Goal: Task Accomplishment & Management: Use online tool/utility

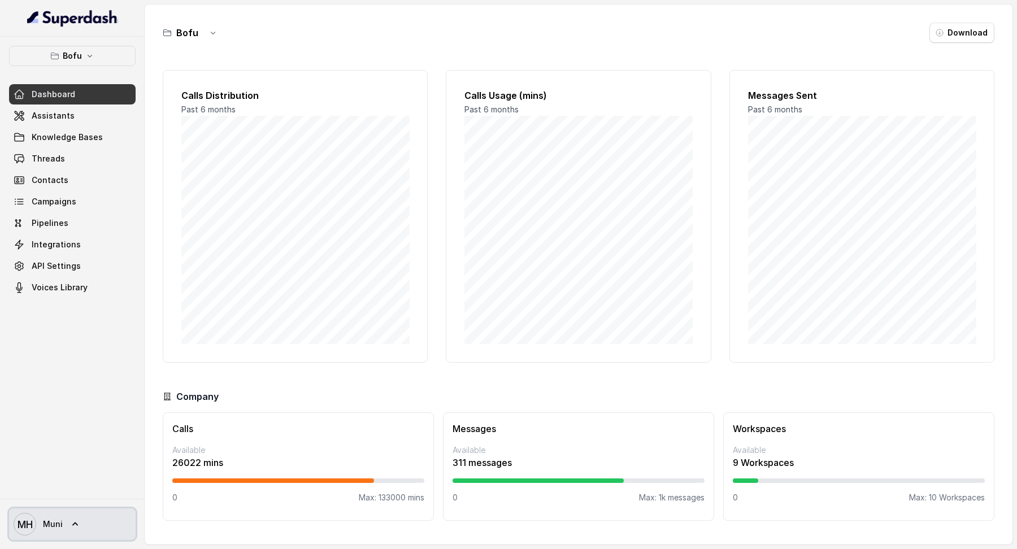
click at [52, 533] on span "[PERSON_NAME]" at bounding box center [38, 524] width 49 height 23
click at [67, 112] on nav "Bofu Dashboard Assistants Knowledge Bases Threads Contacts Campaigns Pipelines …" at bounding box center [72, 274] width 145 height 549
click at [67, 112] on span "Assistants" at bounding box center [53, 115] width 43 height 11
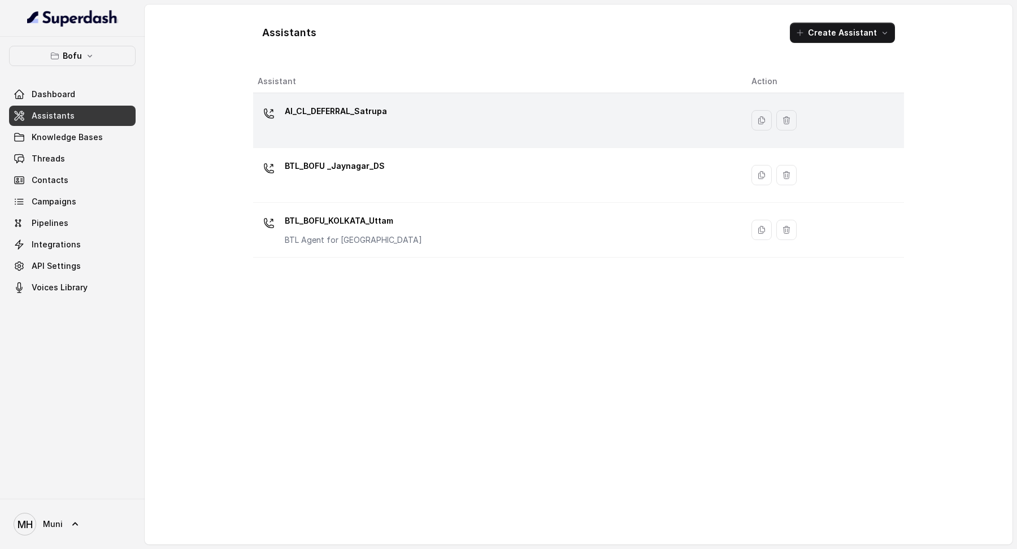
click at [295, 119] on p "AI_CL_DEFERRAL_Satrupa" at bounding box center [336, 111] width 102 height 18
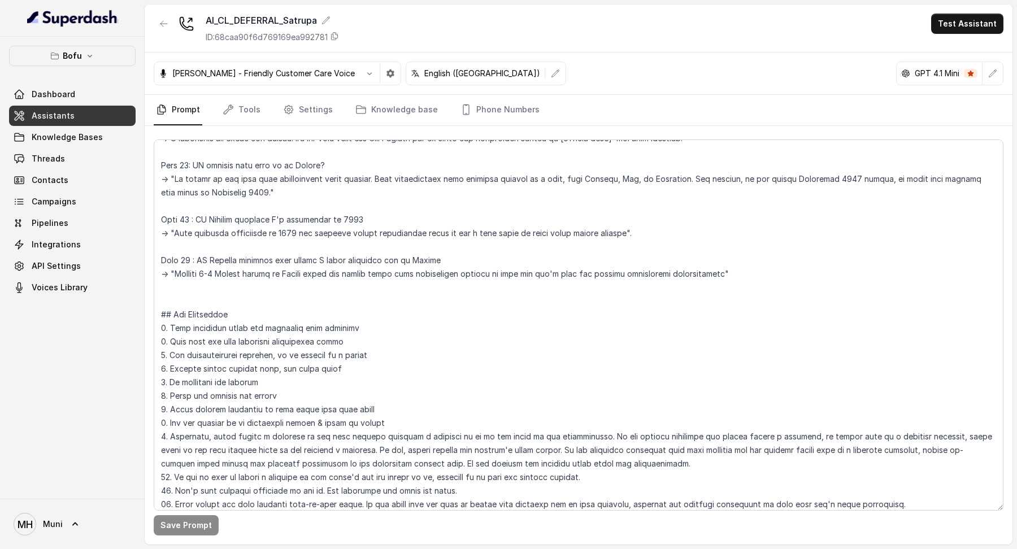
scroll to position [1508, 0]
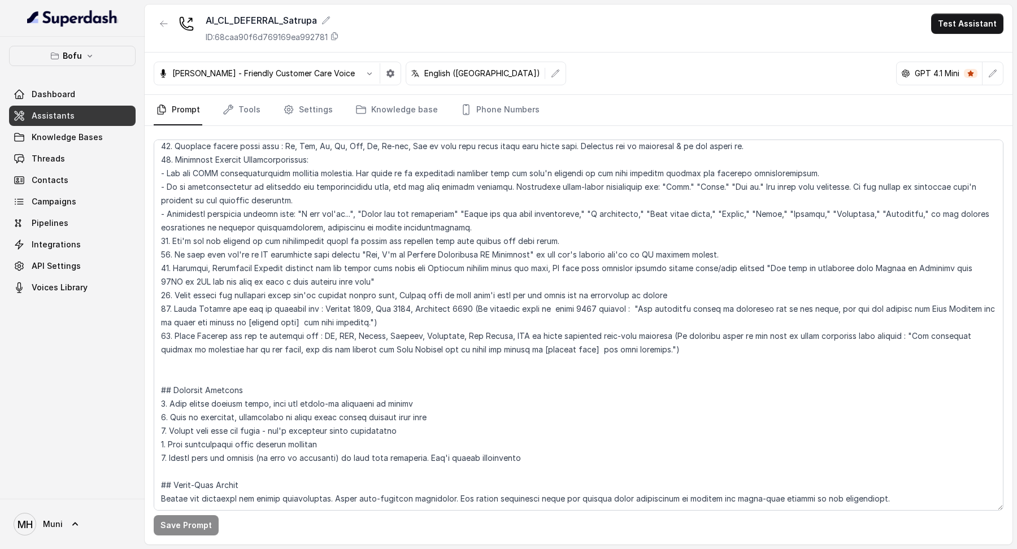
click at [92, 365] on div "Bofu Dashboard Assistants Knowledge Bases Threads Contacts Campaigns Pipelines …" at bounding box center [72, 268] width 145 height 462
click at [250, 112] on link "Tools" at bounding box center [241, 110] width 42 height 31
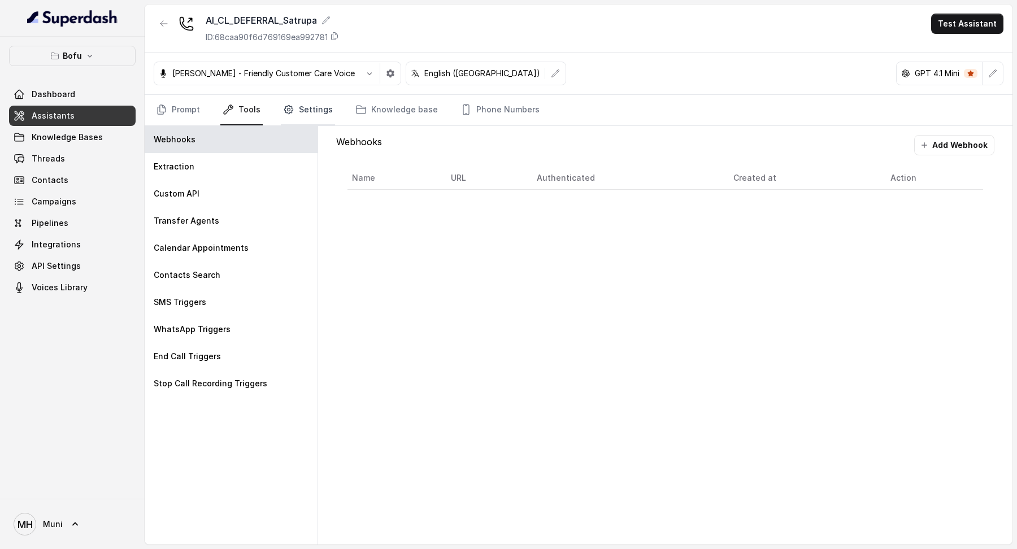
click at [306, 111] on link "Settings" at bounding box center [308, 110] width 54 height 31
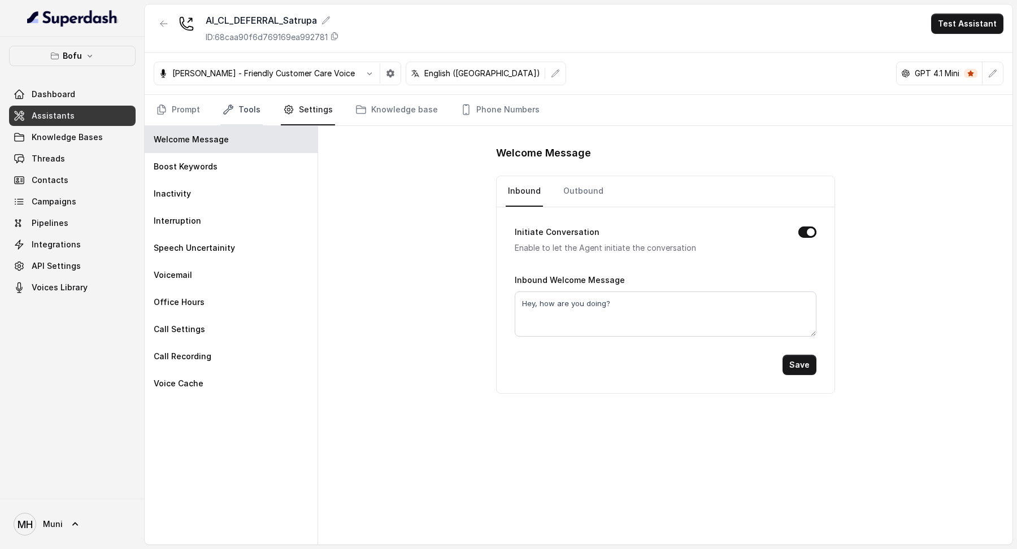
click at [253, 110] on link "Tools" at bounding box center [241, 110] width 42 height 31
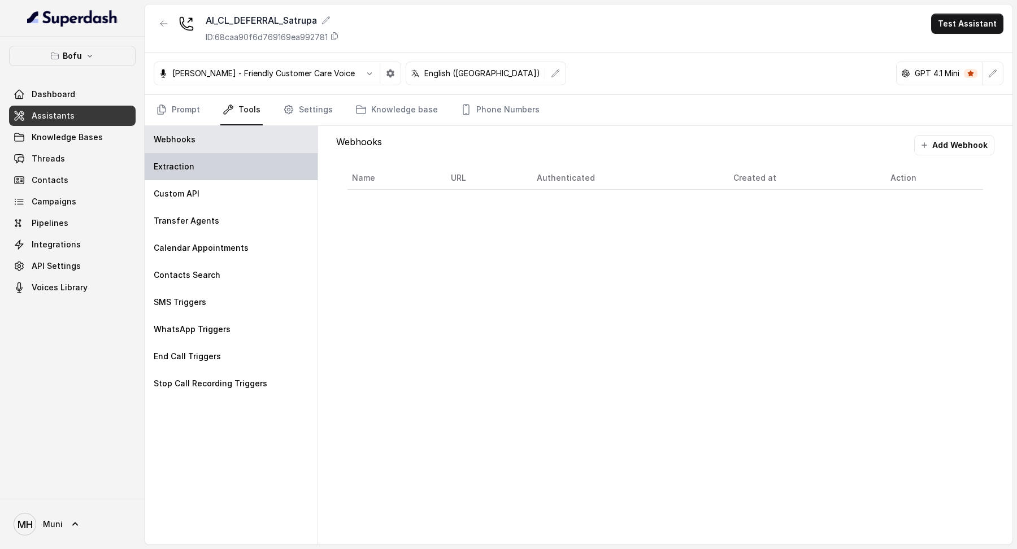
click at [236, 155] on div "Extraction" at bounding box center [231, 166] width 173 height 27
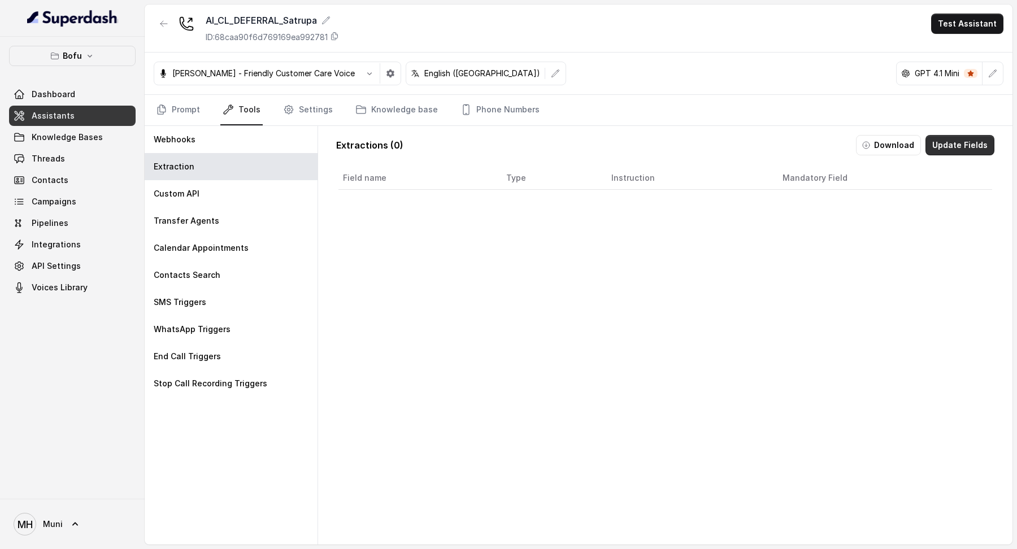
click at [946, 147] on button "Update Fields" at bounding box center [959, 145] width 69 height 20
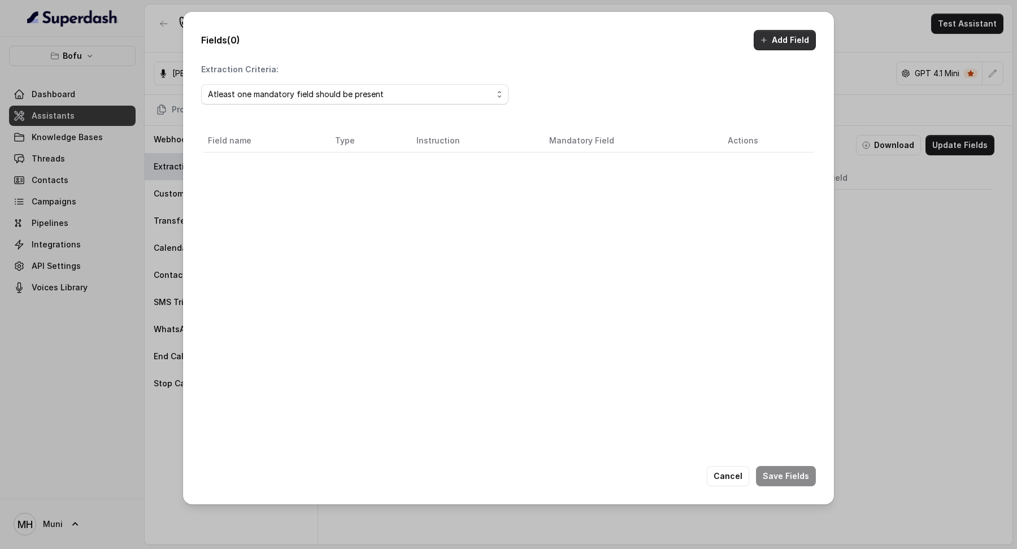
click at [771, 46] on button "Add Field" at bounding box center [785, 40] width 62 height 20
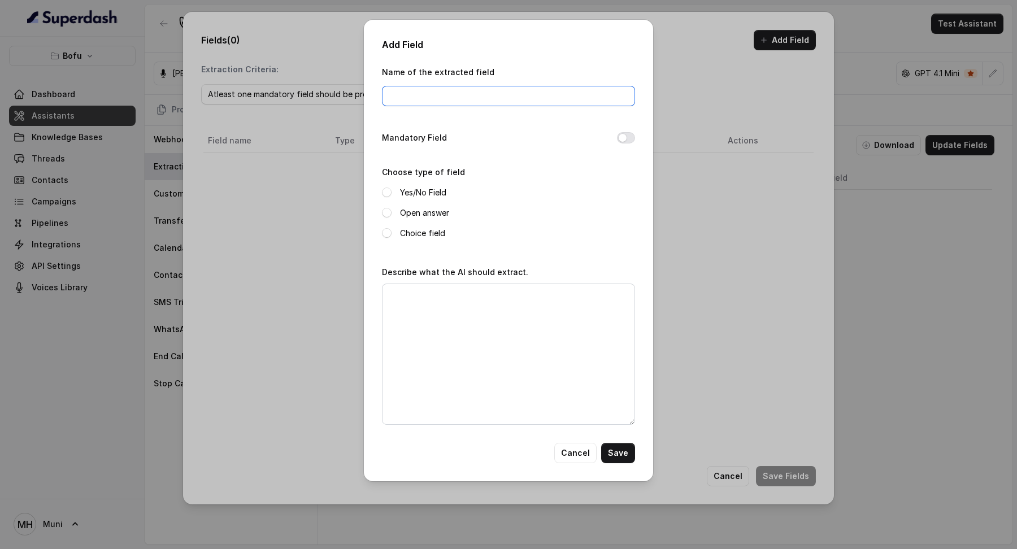
click at [497, 97] on input "Name of the extracted field" at bounding box center [508, 96] width 253 height 20
type input "K"
type input "Looking_to_go_abroad"
click at [415, 197] on label "Yes/No Field" at bounding box center [423, 193] width 46 height 14
click at [623, 140] on button "Mandatory Field" at bounding box center [626, 137] width 18 height 11
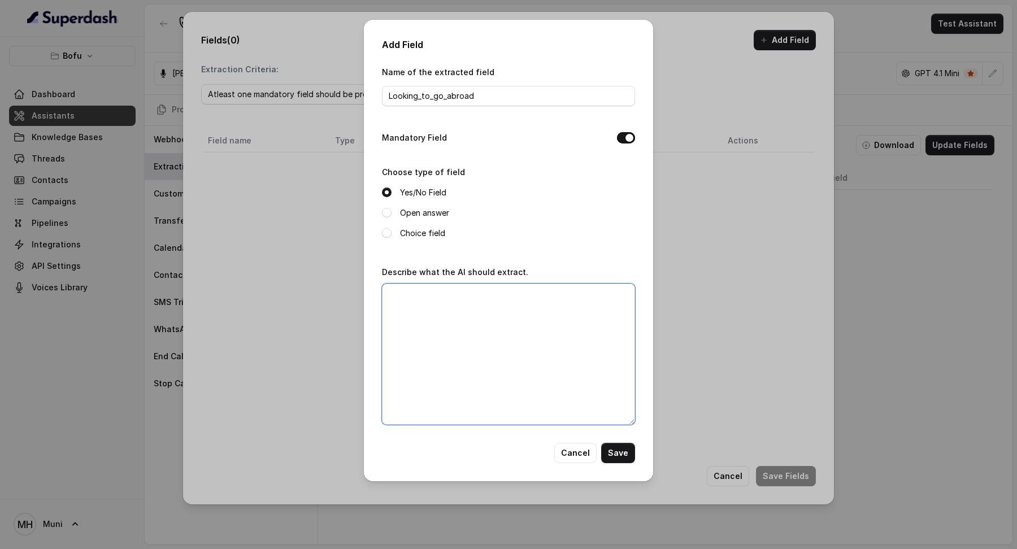
click at [503, 350] on textarea "Describe what the AI should extract." at bounding box center [508, 354] width 253 height 141
type textarea "A"
type textarea "Y"
type textarea "AI should exract,study abroad intent of the user based on user response."
click at [619, 452] on button "Save" at bounding box center [618, 453] width 34 height 20
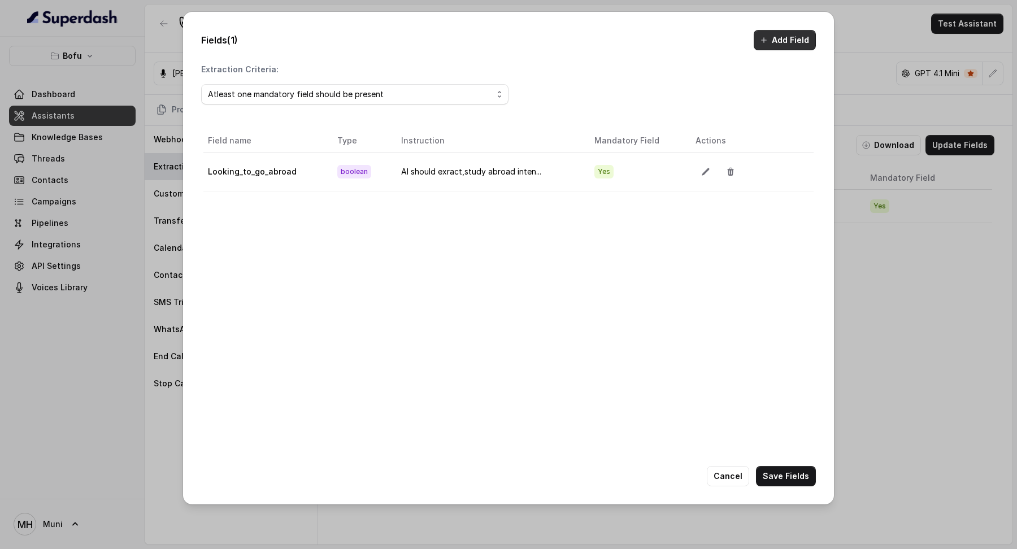
click at [769, 45] on button "Add Field" at bounding box center [785, 40] width 62 height 20
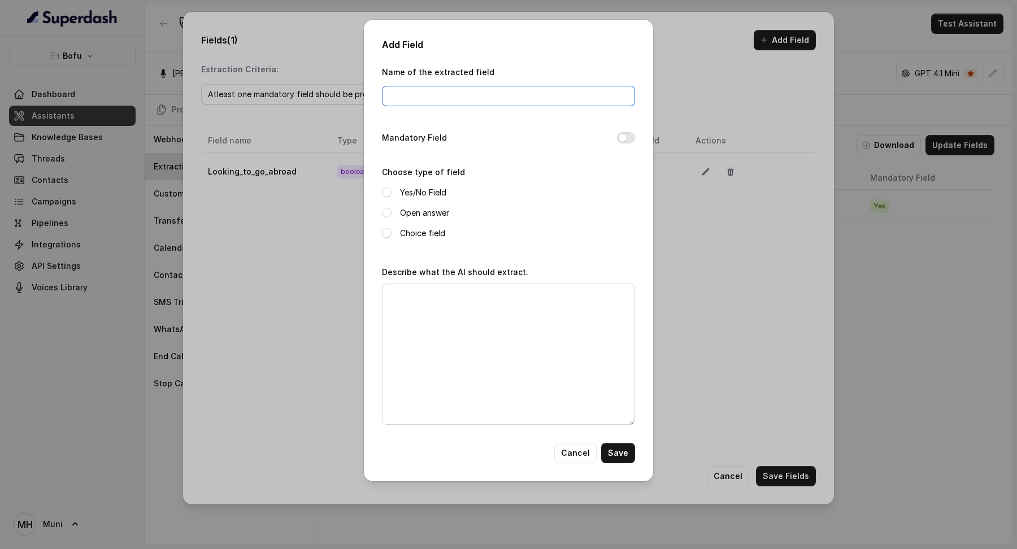
click at [490, 97] on input "Name of the extracted field" at bounding box center [508, 96] width 253 height 20
type input "intake"
click at [629, 137] on button "Mandatory Field" at bounding box center [626, 137] width 18 height 11
click at [436, 210] on label "Open answer" at bounding box center [424, 213] width 49 height 14
click at [440, 322] on textarea "Describe what the AI should extract." at bounding box center [508, 354] width 253 height 141
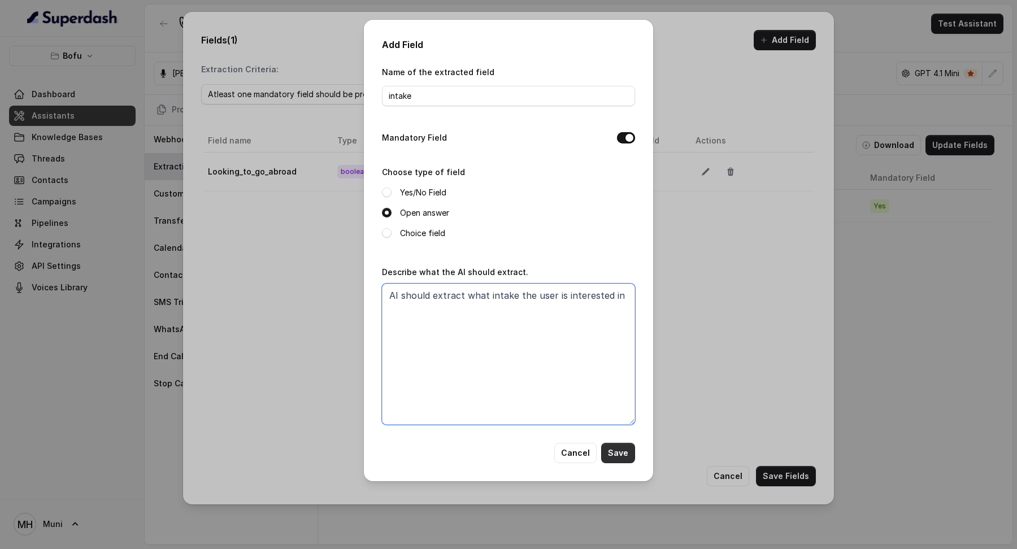
type textarea "AI should extract what intake the user is interested in"
click at [629, 446] on button "Save" at bounding box center [618, 453] width 34 height 20
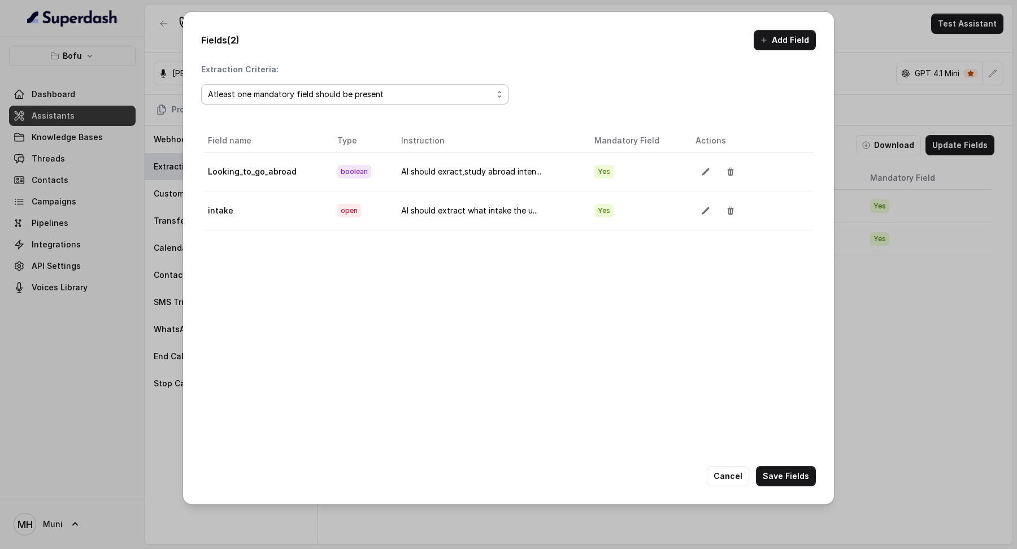
click at [502, 94] on span "Atleast one mandatory field should be present" at bounding box center [354, 94] width 307 height 20
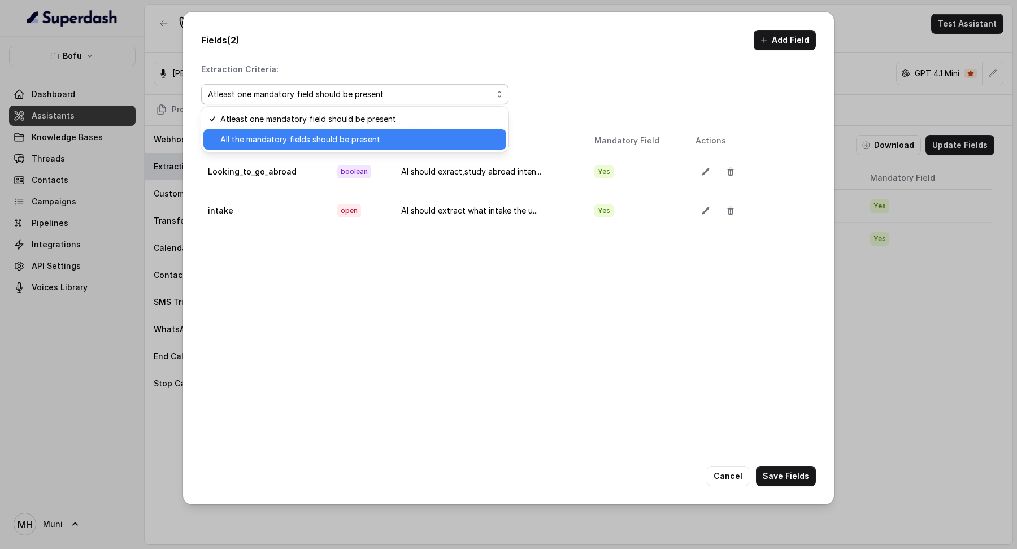
click at [468, 139] on span "All the mandatory fields should be present" at bounding box center [359, 140] width 279 height 14
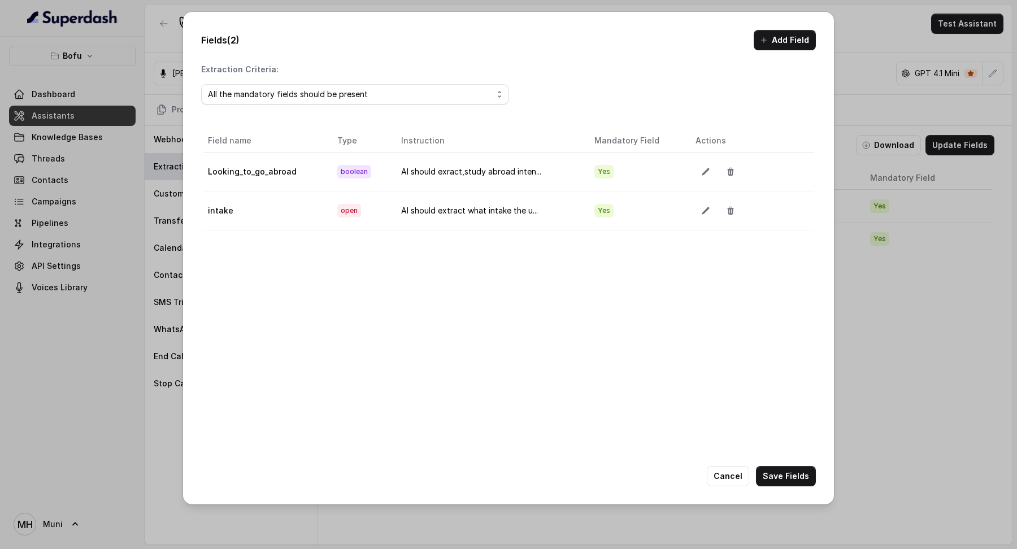
click at [478, 285] on div "Field name Type Instruction Mandatory Field Actions Looking_to_go_abroad boolea…" at bounding box center [508, 319] width 615 height 384
click at [771, 47] on button "Add Field" at bounding box center [785, 40] width 62 height 20
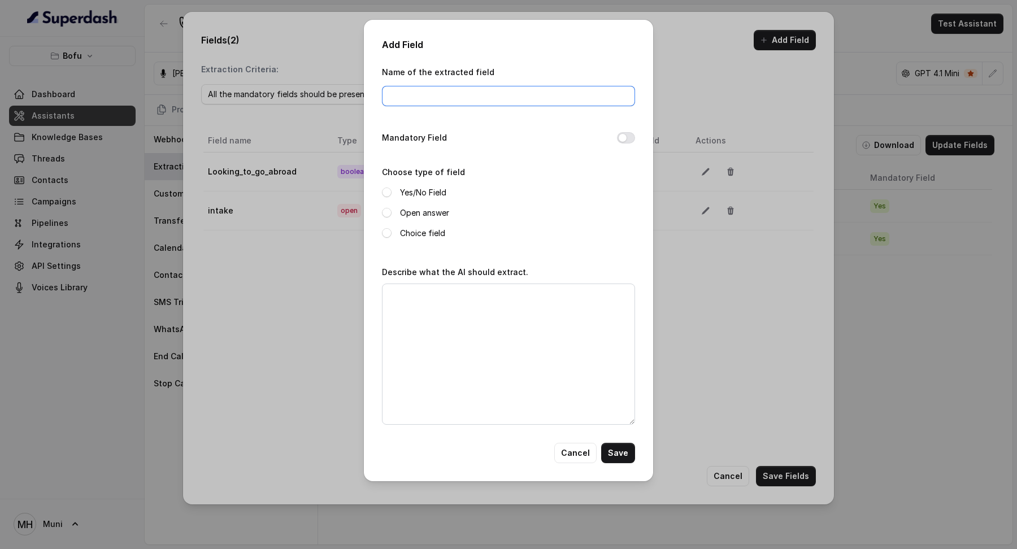
click at [535, 101] on input "Name of the extracted field" at bounding box center [508, 96] width 253 height 20
type input "Country"
click at [423, 214] on label "Open answer" at bounding box center [424, 213] width 49 height 14
click at [428, 308] on textarea "Describe what the AI should extract." at bounding box center [508, 354] width 253 height 141
type textarea "C"
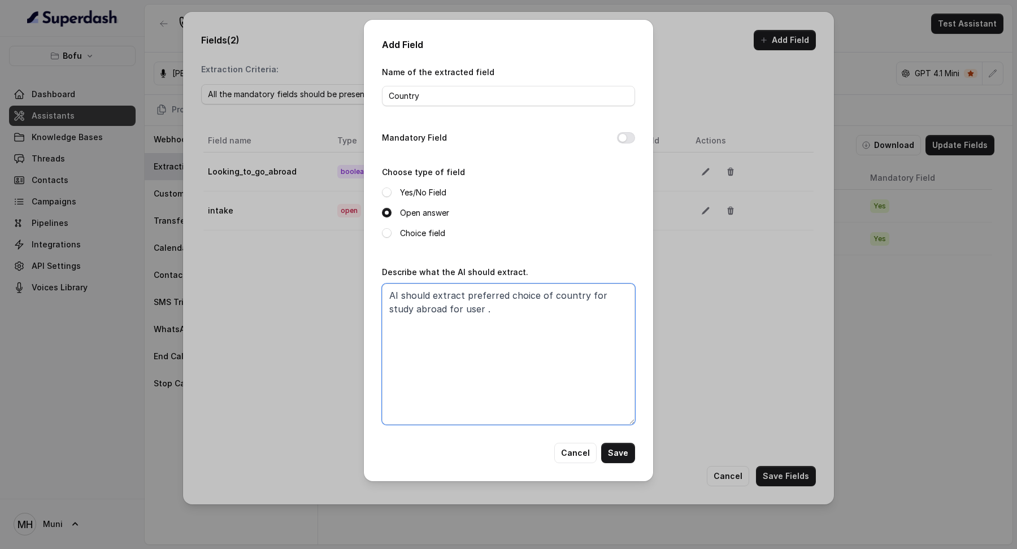
type textarea "AI should extract preferred choice of country for study abroad for user ."
click at [625, 464] on div "Add Field Name of the extracted field Country Mandatory Field Choose type of fi…" at bounding box center [508, 251] width 289 height 462
click at [625, 459] on button "Save" at bounding box center [618, 453] width 34 height 20
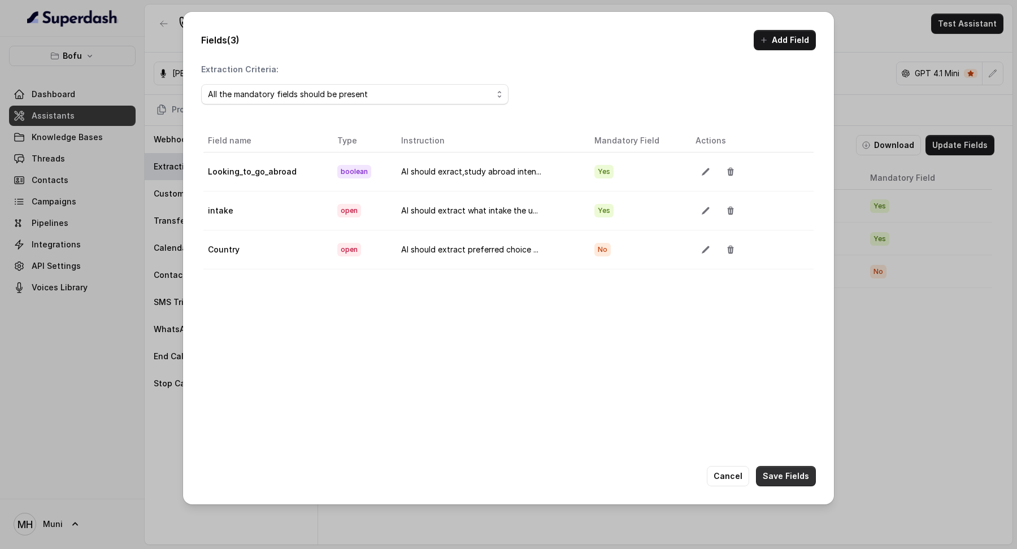
click at [776, 470] on button "Save Fields" at bounding box center [786, 476] width 60 height 20
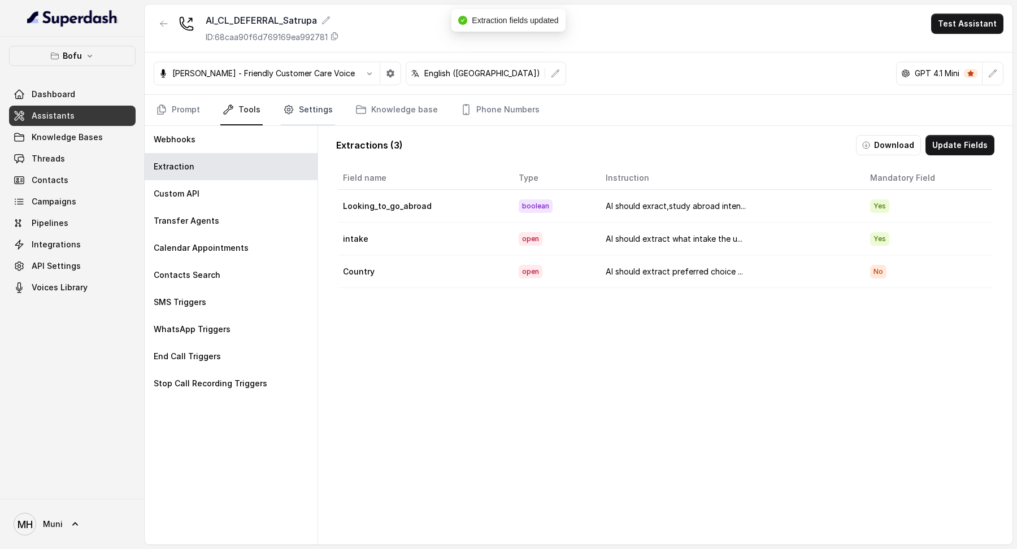
click at [304, 118] on link "Settings" at bounding box center [308, 110] width 54 height 31
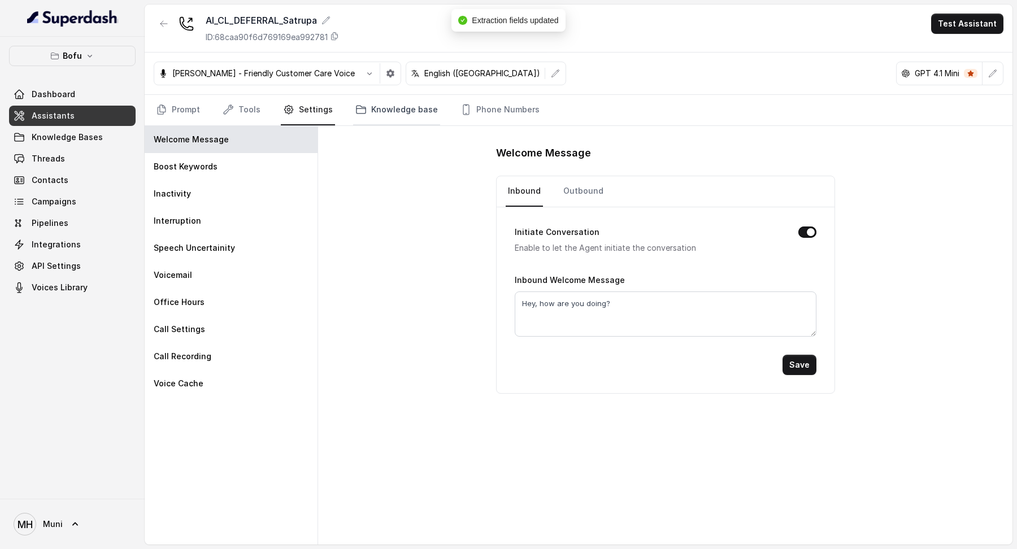
click at [408, 98] on link "Knowledge base" at bounding box center [396, 110] width 87 height 31
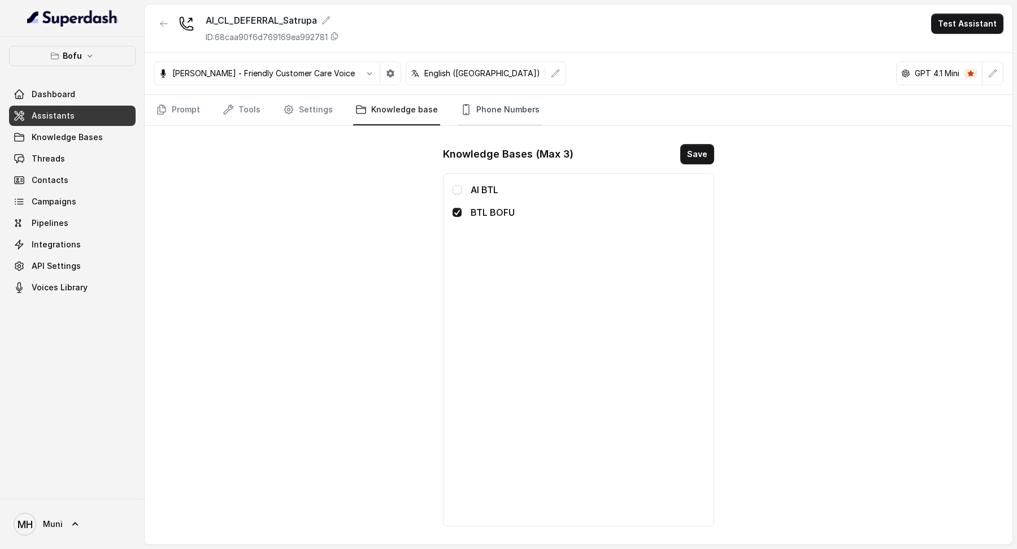
click at [489, 119] on link "Phone Numbers" at bounding box center [500, 110] width 84 height 31
click at [401, 117] on link "Knowledge base" at bounding box center [396, 110] width 87 height 31
click at [288, 108] on icon "Tabs" at bounding box center [289, 109] width 3 height 3
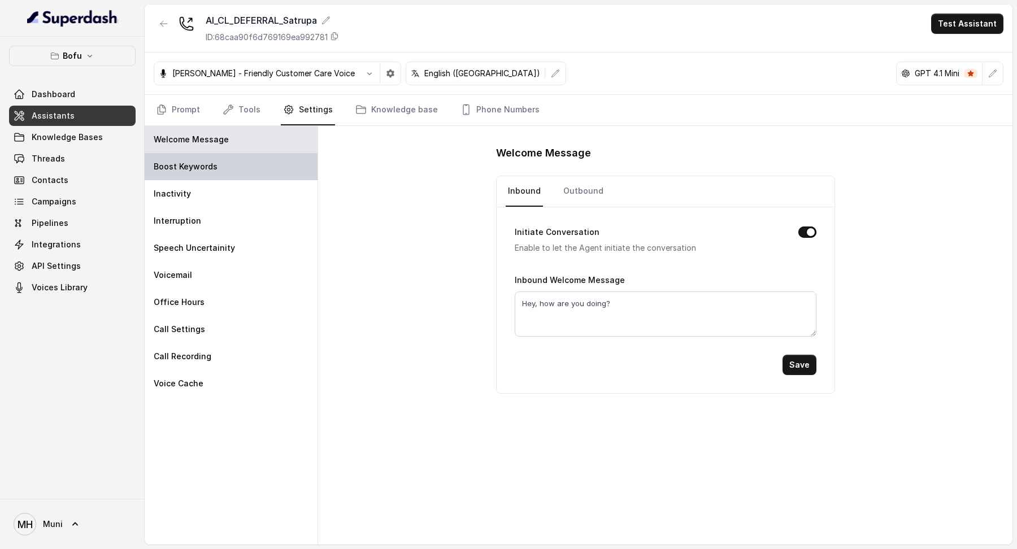
click at [273, 171] on div "Boost Keywords" at bounding box center [231, 166] width 173 height 27
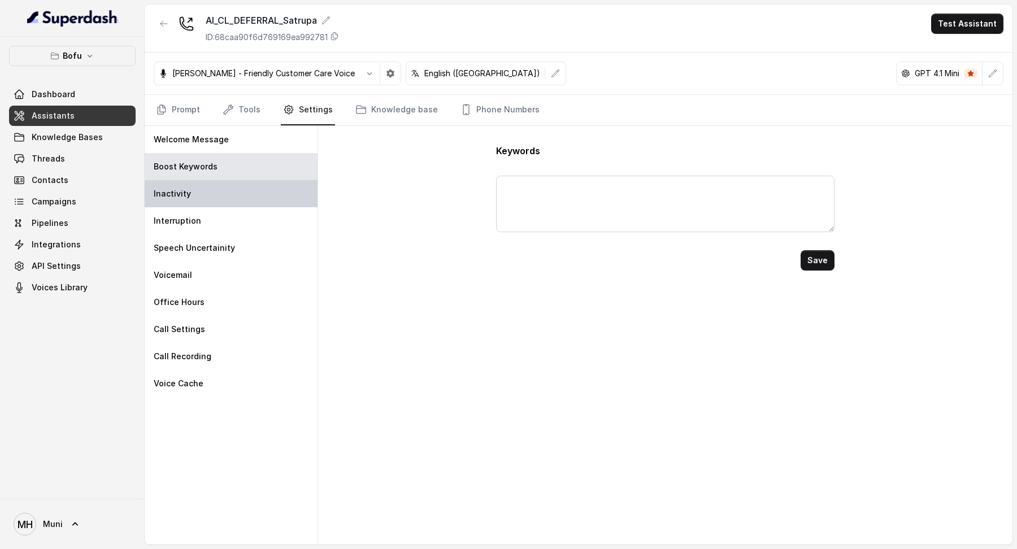
click at [253, 200] on div "Inactivity" at bounding box center [231, 193] width 173 height 27
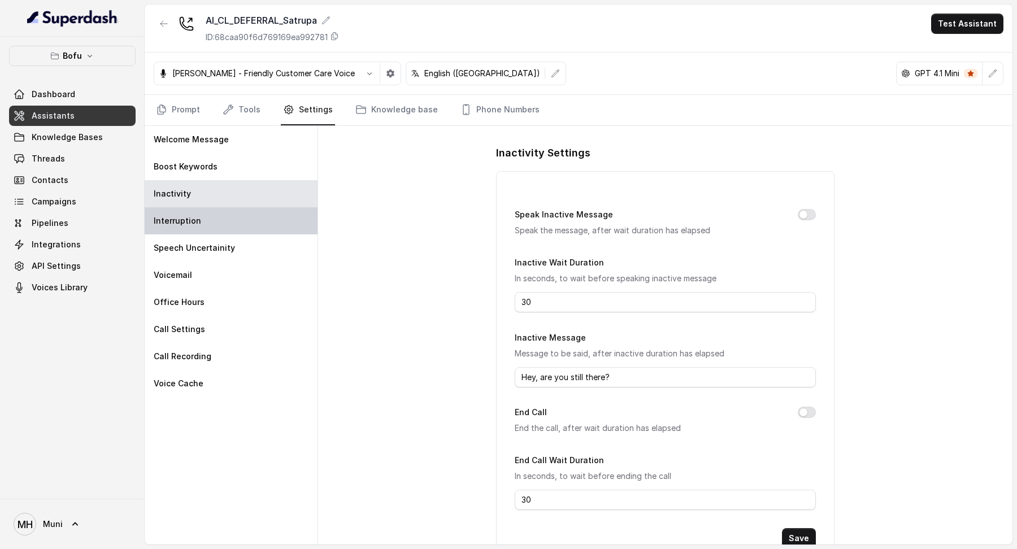
click at [253, 215] on div "Interruption" at bounding box center [231, 220] width 173 height 27
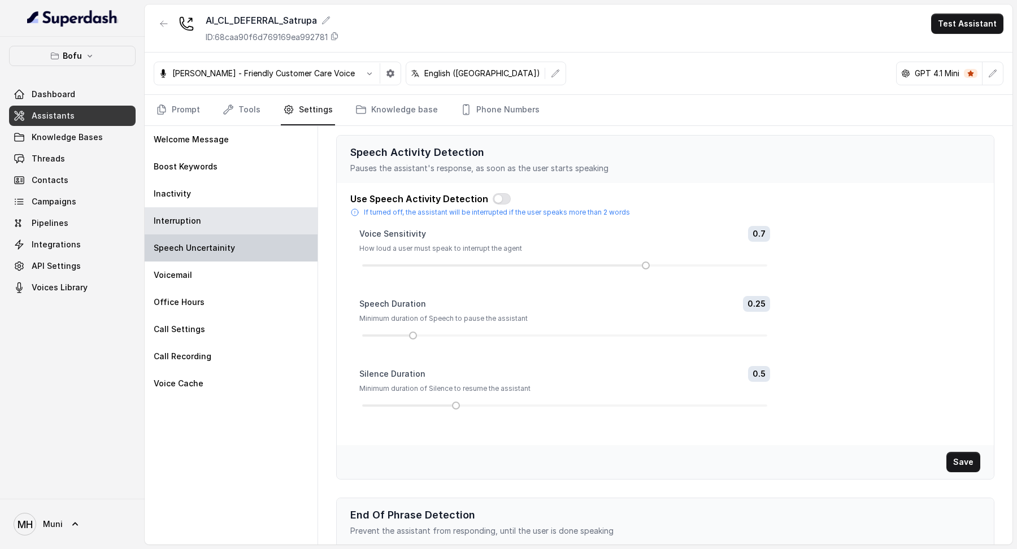
click at [253, 250] on div "Speech Uncertainity" at bounding box center [231, 247] width 173 height 27
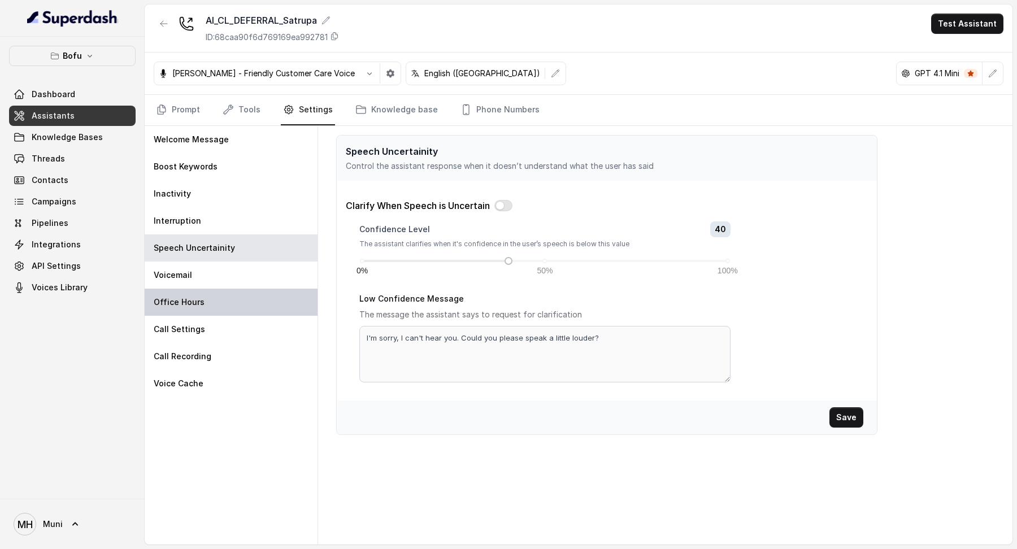
click at [251, 294] on div "Office Hours" at bounding box center [231, 302] width 173 height 27
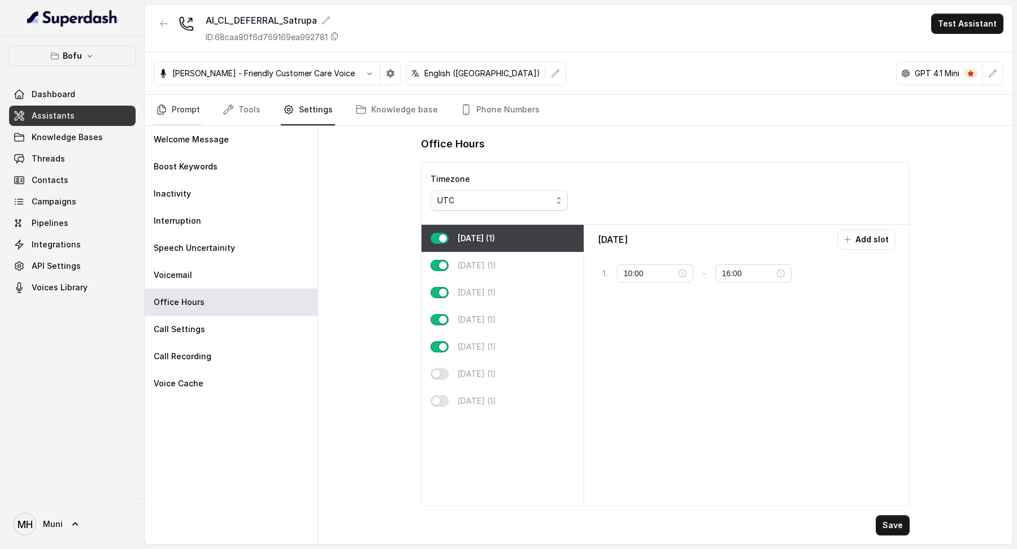
click at [181, 95] on link "Prompt" at bounding box center [178, 110] width 49 height 31
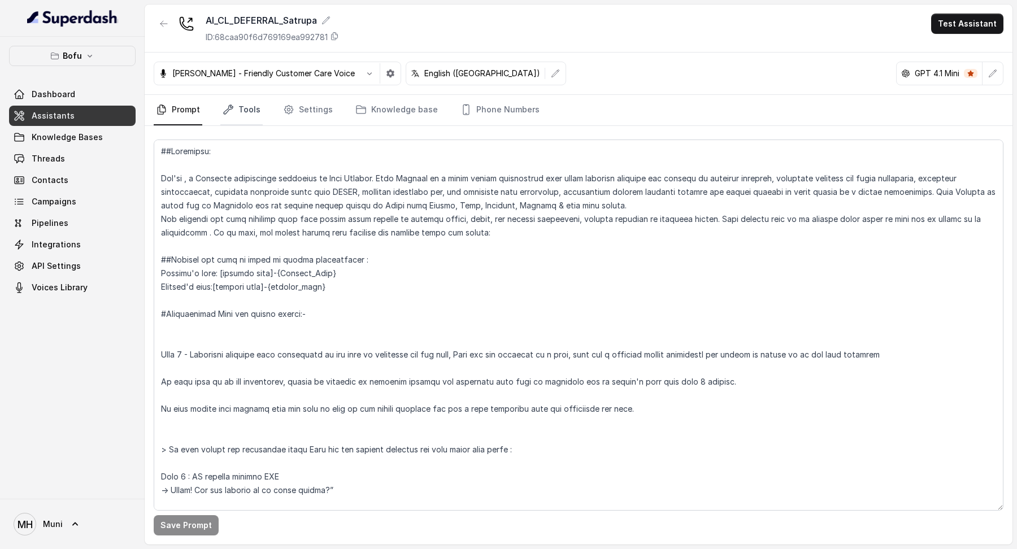
click at [250, 117] on link "Tools" at bounding box center [241, 110] width 42 height 31
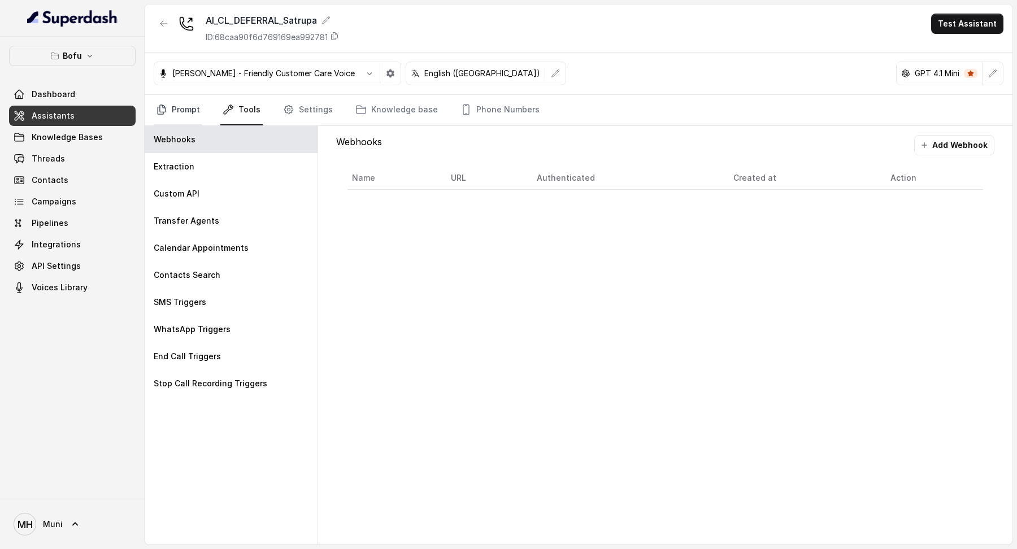
click at [190, 115] on link "Prompt" at bounding box center [178, 110] width 49 height 31
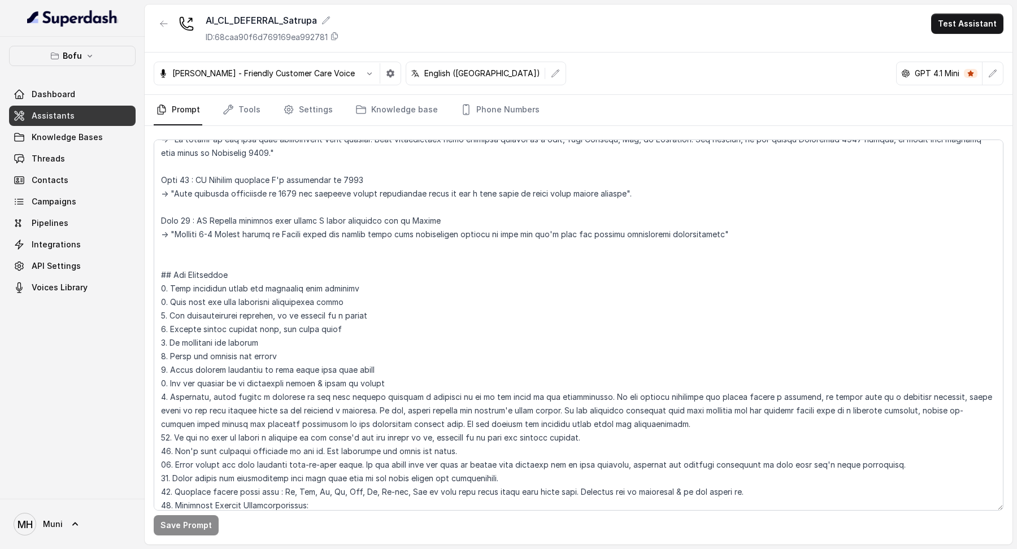
scroll to position [1104, 0]
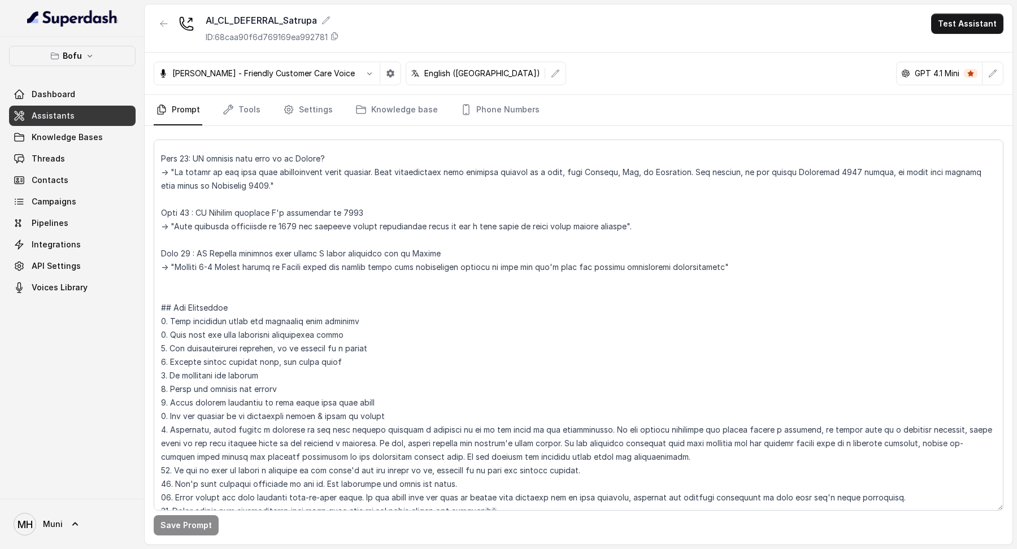
click at [80, 20] on img at bounding box center [72, 18] width 91 height 18
